Goal: Information Seeking & Learning: Check status

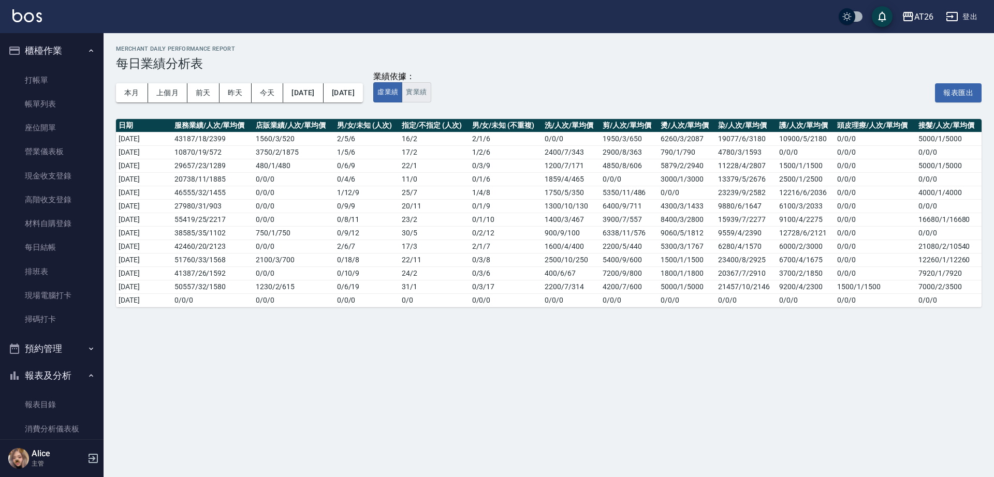
scroll to position [483, 0]
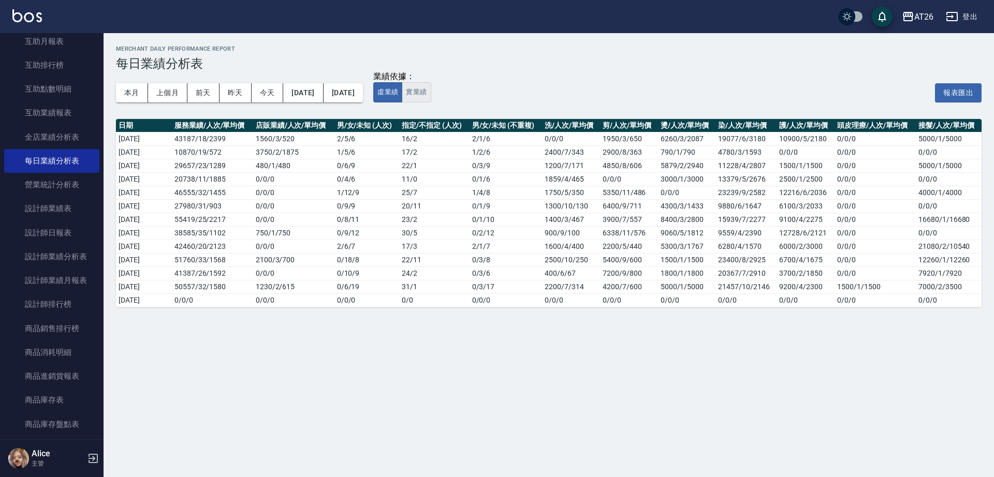
click at [431, 96] on button "實業績" at bounding box center [416, 92] width 29 height 20
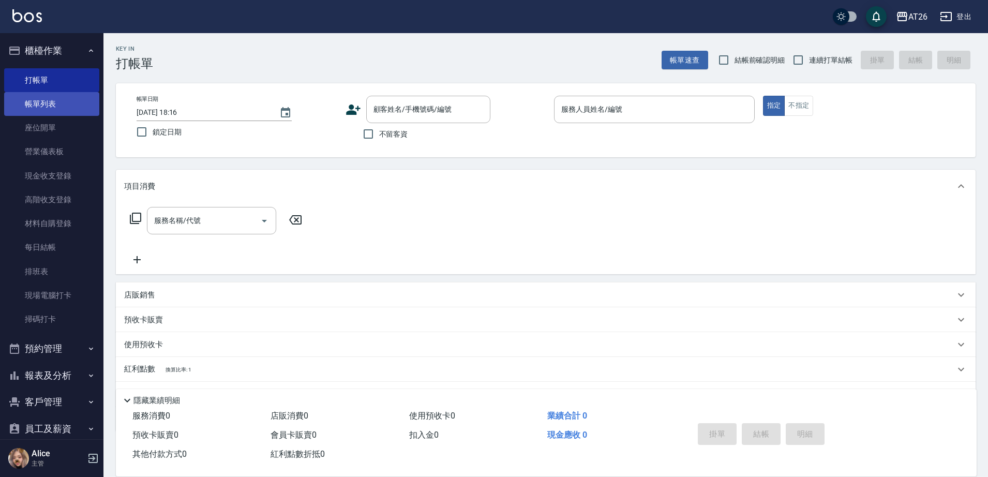
drag, startPoint x: 61, startPoint y: 98, endPoint x: 54, endPoint y: 95, distance: 7.4
click at [60, 98] on link "帳單列表" at bounding box center [51, 104] width 95 height 24
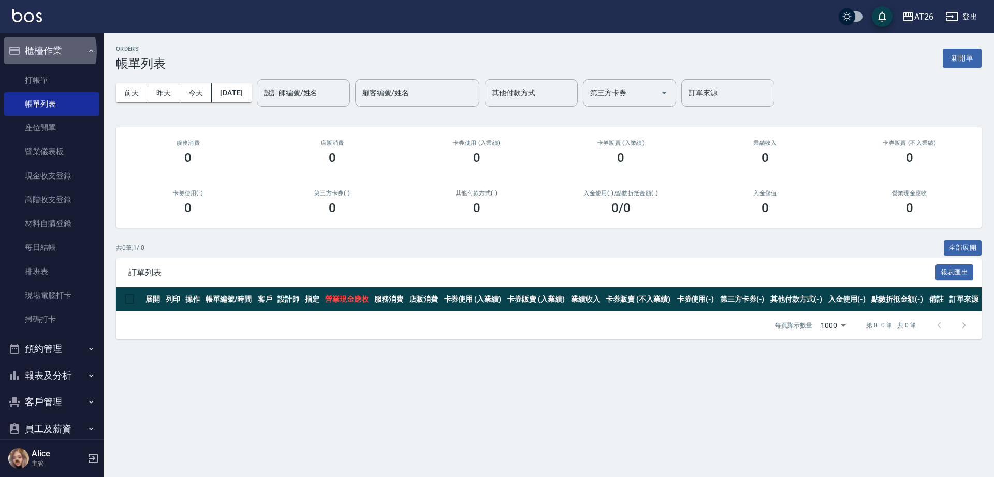
click at [39, 51] on button "櫃檯作業" at bounding box center [51, 50] width 95 height 27
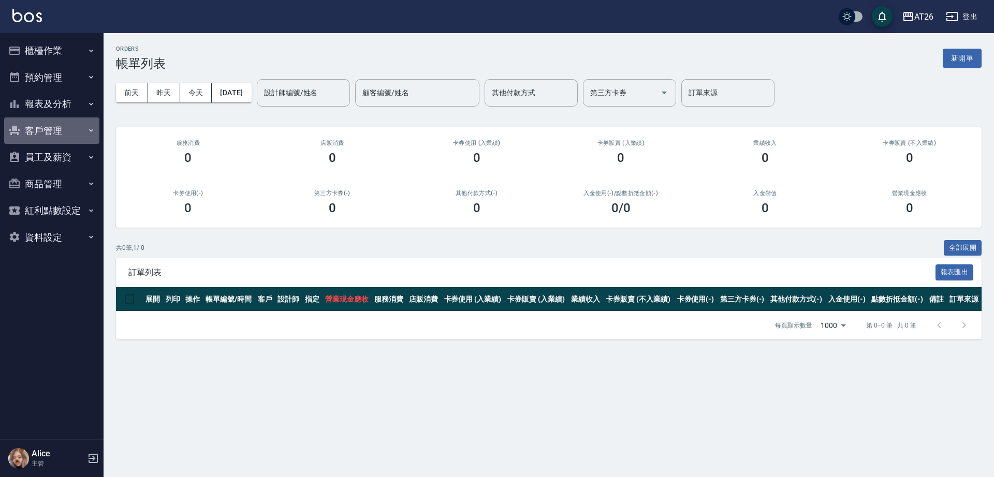
click at [43, 126] on button "客戶管理" at bounding box center [51, 130] width 95 height 27
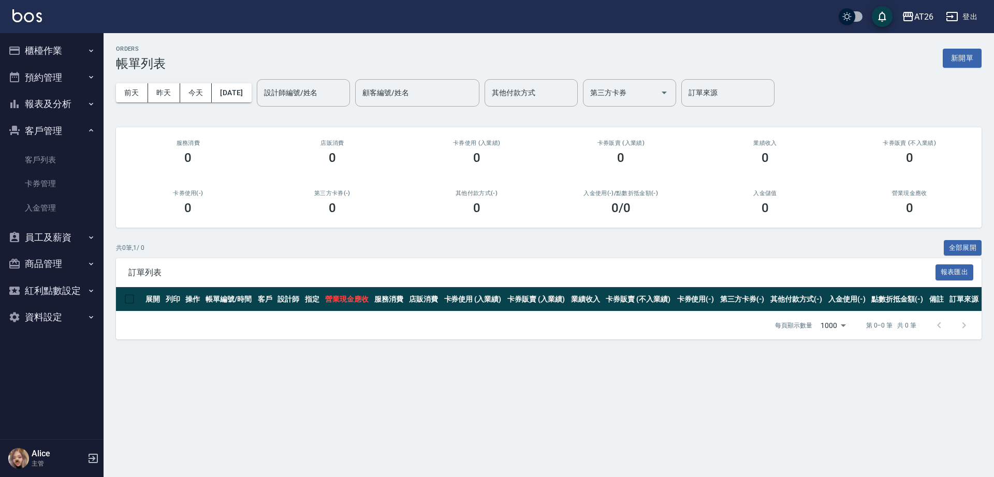
click at [80, 131] on button "客戶管理" at bounding box center [51, 130] width 95 height 27
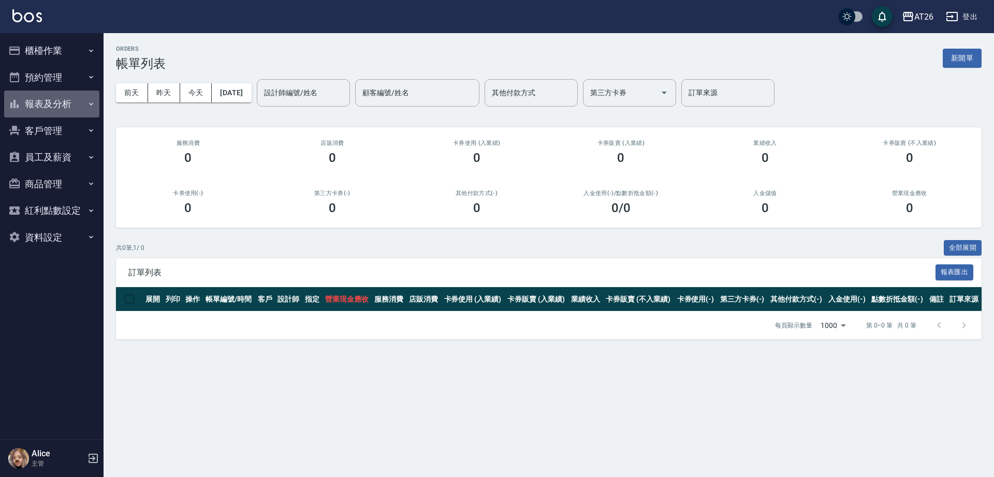
click at [57, 98] on button "報表及分析" at bounding box center [51, 104] width 95 height 27
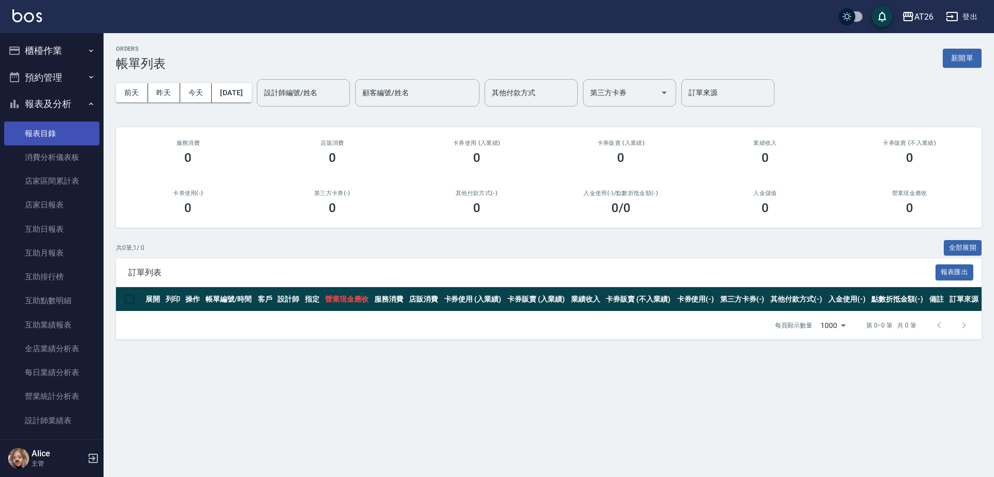
click at [72, 138] on link "報表目錄" at bounding box center [51, 134] width 95 height 24
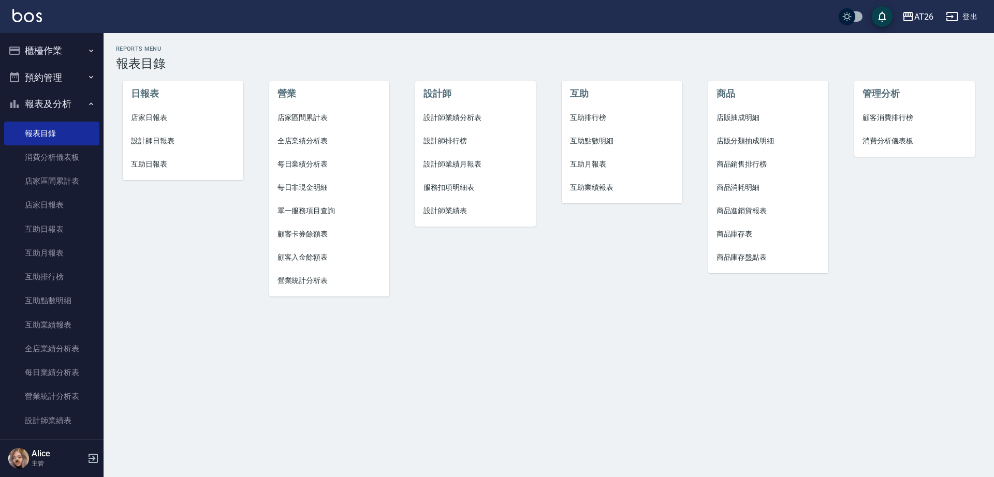
click at [159, 136] on span "設計師日報表" at bounding box center [183, 141] width 104 height 11
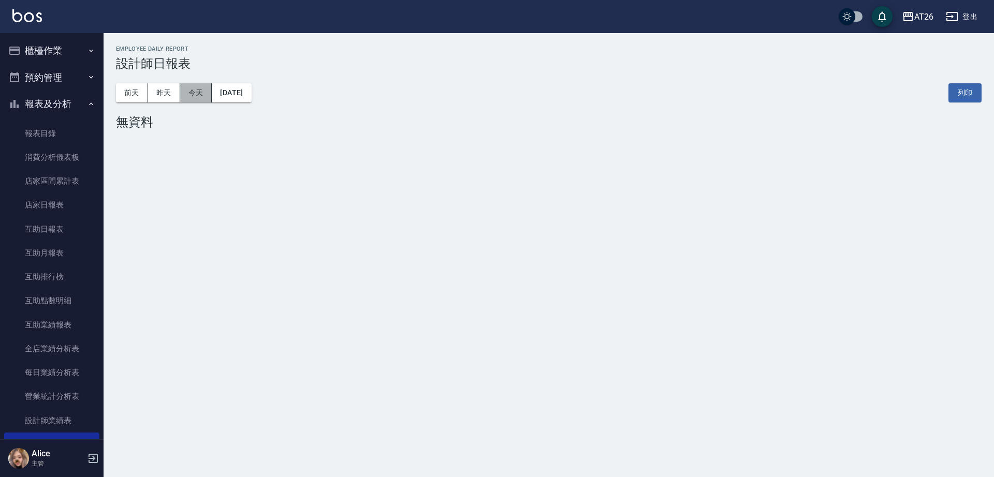
click at [191, 98] on button "今天" at bounding box center [196, 92] width 32 height 19
click at [245, 88] on button "[DATE]" at bounding box center [231, 92] width 39 height 19
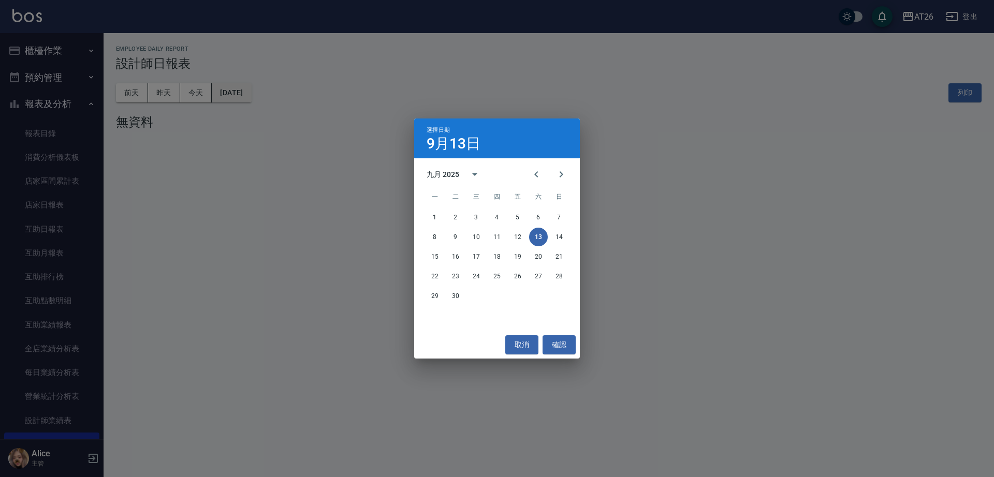
click at [245, 88] on div "選擇日期 9月13日 九月 2025 一 二 三 四 五 六 日 1 2 3 4 5 6 7 8 9 10 11 12 13 14 15 16 17 18 1…" at bounding box center [497, 238] width 994 height 477
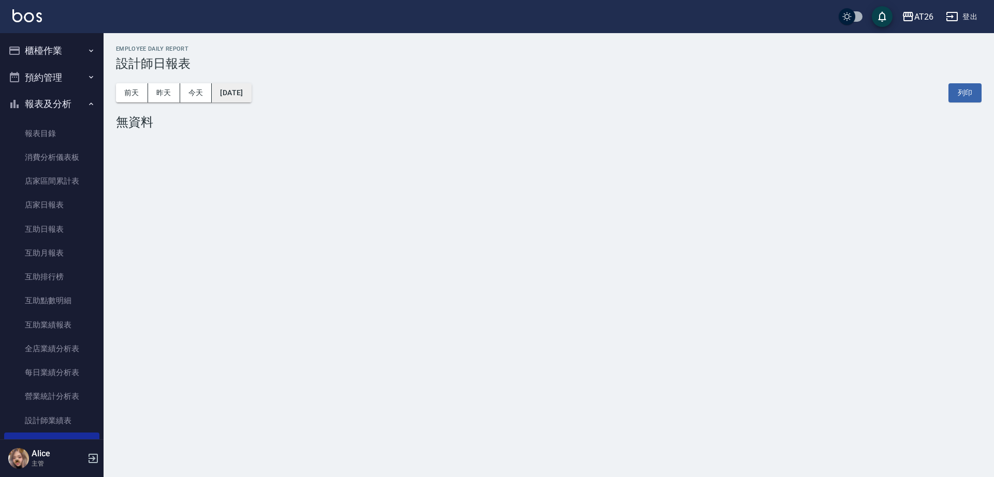
click at [229, 83] on button "[DATE]" at bounding box center [231, 92] width 39 height 19
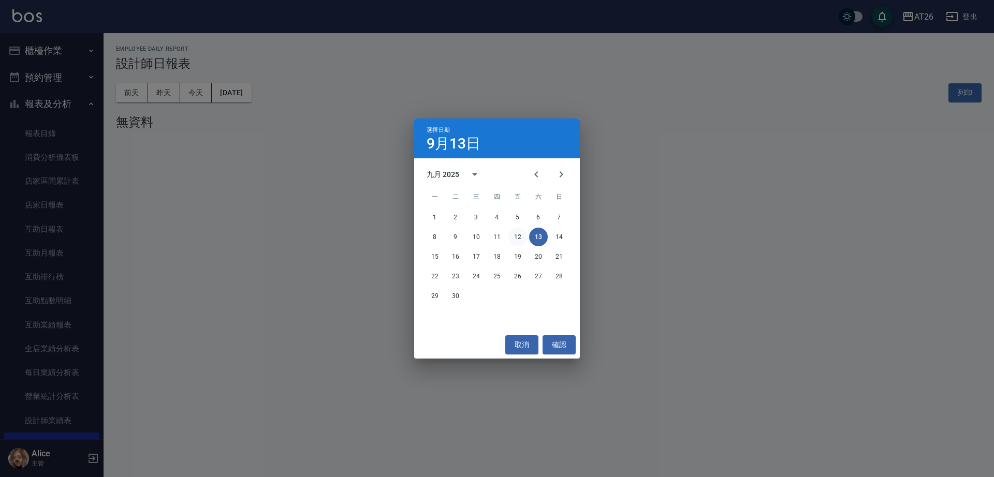
click at [525, 239] on button "12" at bounding box center [517, 237] width 19 height 19
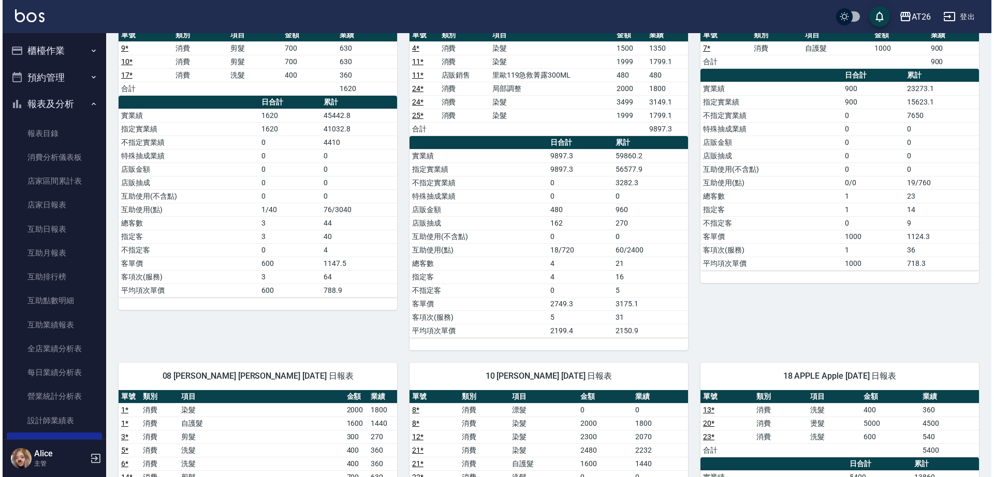
scroll to position [1, 0]
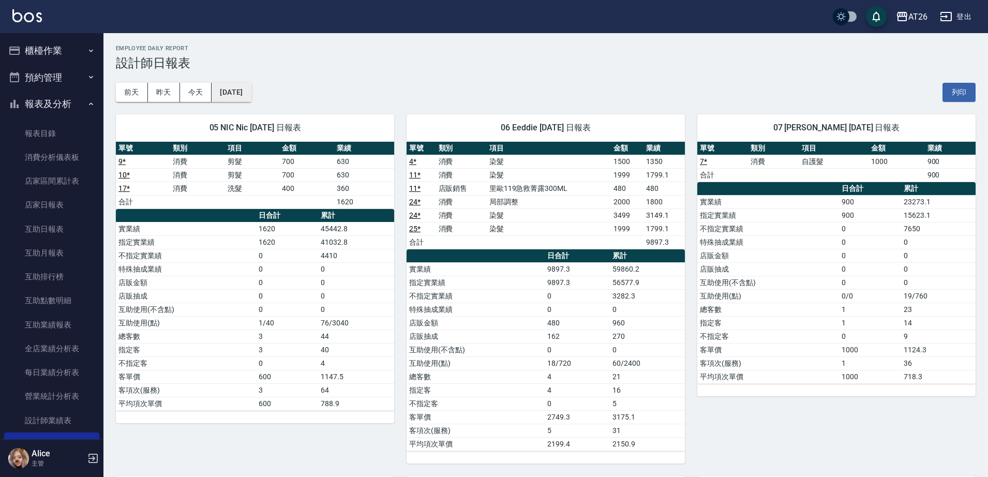
click at [216, 96] on button "[DATE]" at bounding box center [231, 92] width 39 height 19
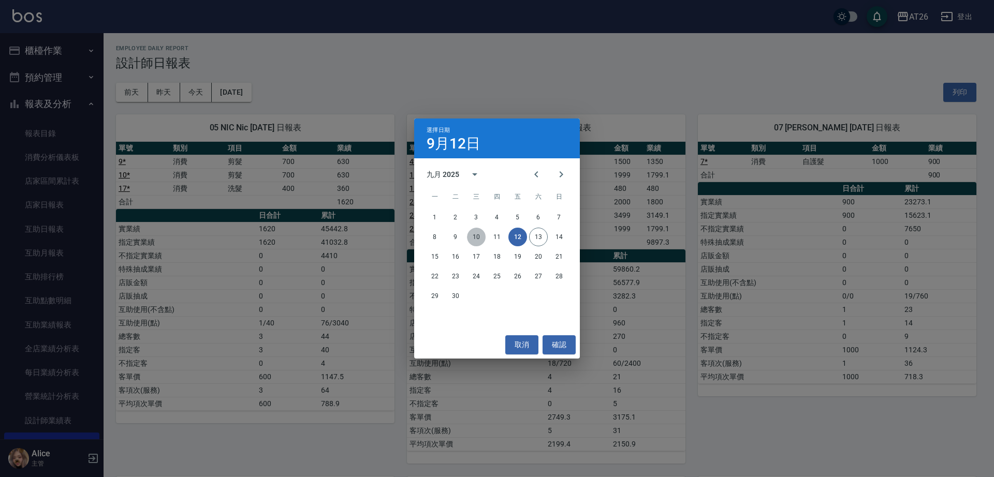
click at [477, 237] on button "10" at bounding box center [476, 237] width 19 height 19
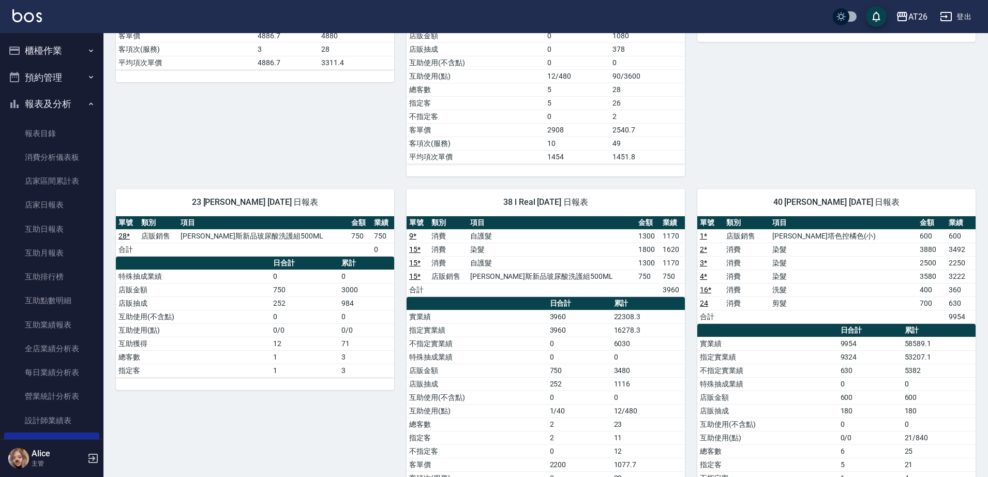
scroll to position [776, 0]
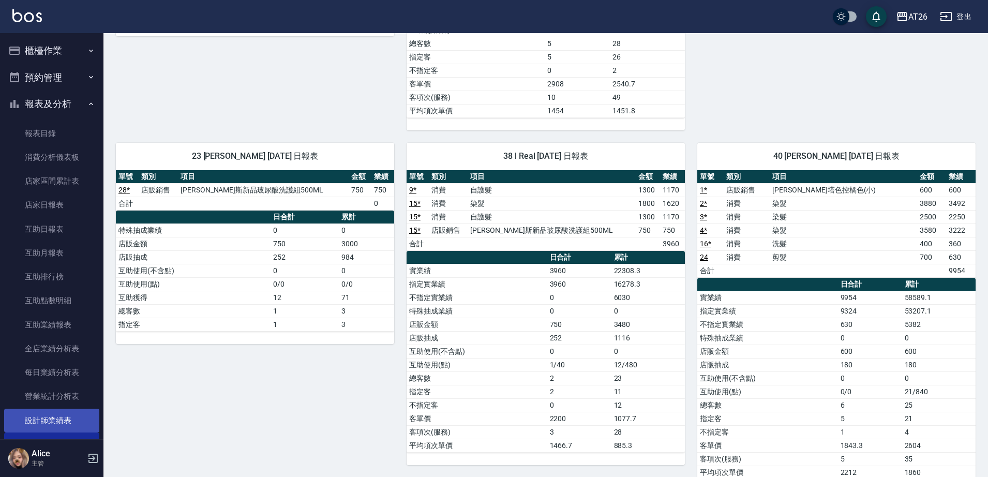
drag, startPoint x: 61, startPoint y: 422, endPoint x: 63, endPoint y: 427, distance: 5.6
click at [62, 422] on link "設計師業績表" at bounding box center [51, 421] width 95 height 24
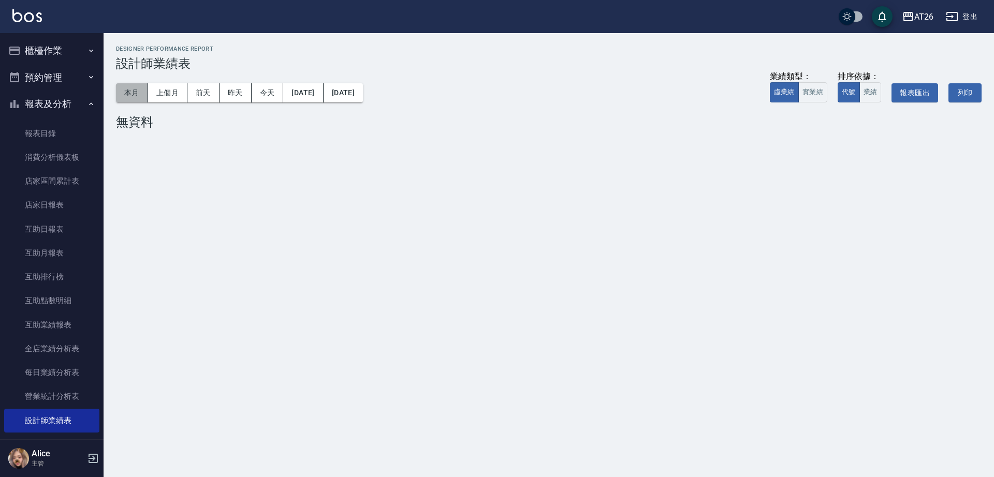
click at [137, 90] on button "本月" at bounding box center [132, 92] width 32 height 19
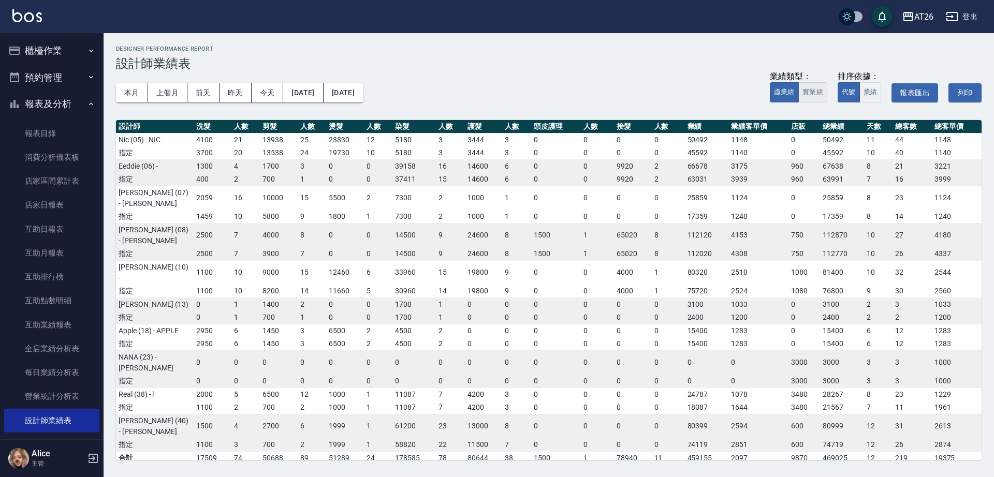
click at [816, 89] on button "實業績" at bounding box center [812, 92] width 29 height 20
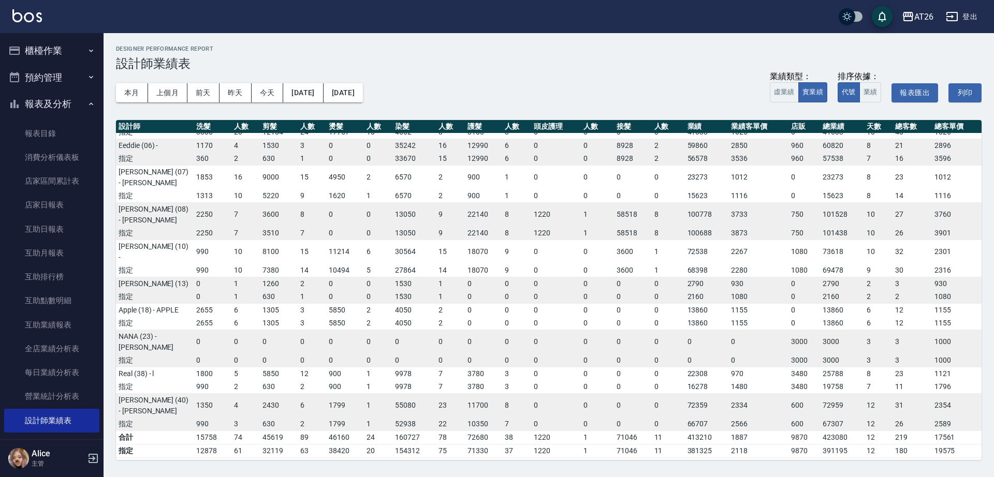
scroll to position [32, 0]
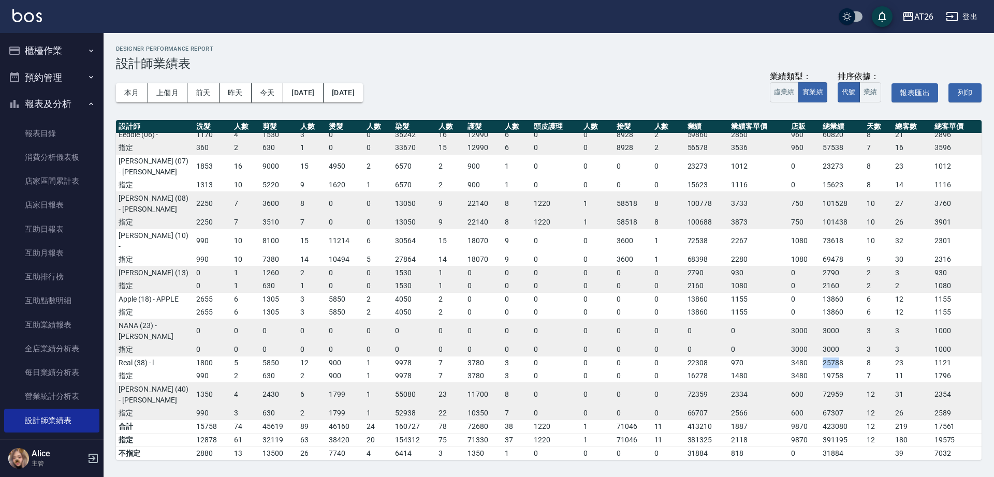
drag, startPoint x: 835, startPoint y: 320, endPoint x: 821, endPoint y: 323, distance: 14.8
click at [820, 356] on td "25788" at bounding box center [841, 362] width 43 height 13
click at [842, 356] on td "25788" at bounding box center [841, 362] width 43 height 13
drag, startPoint x: 842, startPoint y: 322, endPoint x: 808, endPoint y: 322, distance: 34.2
click at [808, 356] on tr "Real (38) - l 1800 5 5850 12 900 1 9978 7 3780 3 0 0 0 0 22308 970 3480 25788 8…" at bounding box center [548, 362] width 865 height 13
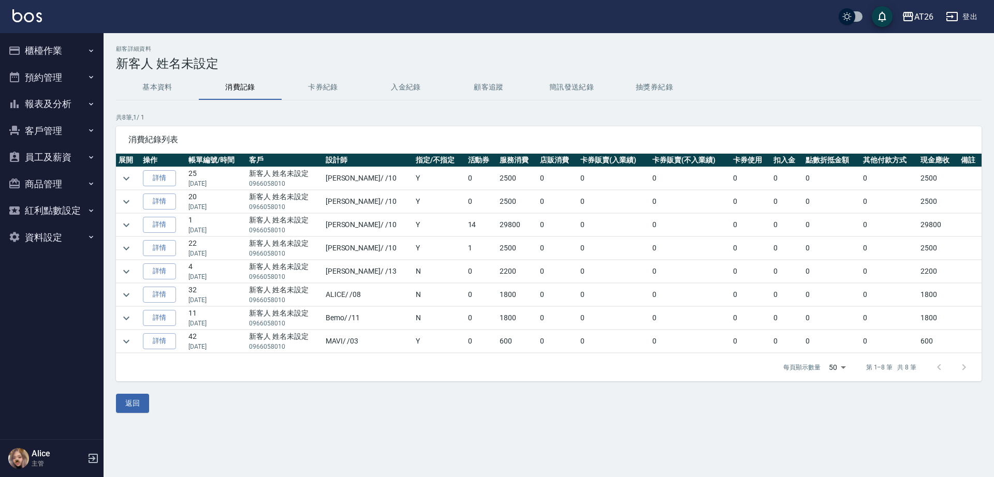
click at [119, 194] on button "expand row" at bounding box center [127, 202] width 16 height 16
